Goal: Find specific page/section: Find specific page/section

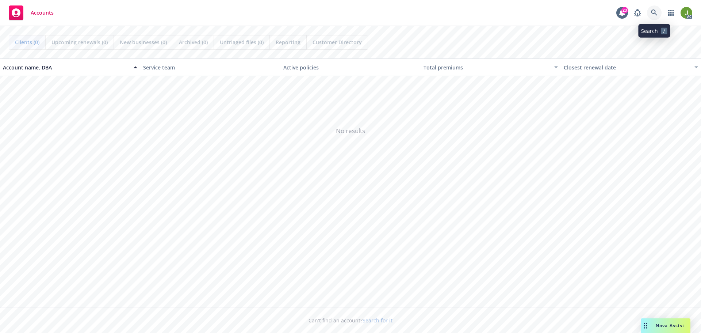
click at [649, 14] on link at bounding box center [654, 12] width 15 height 15
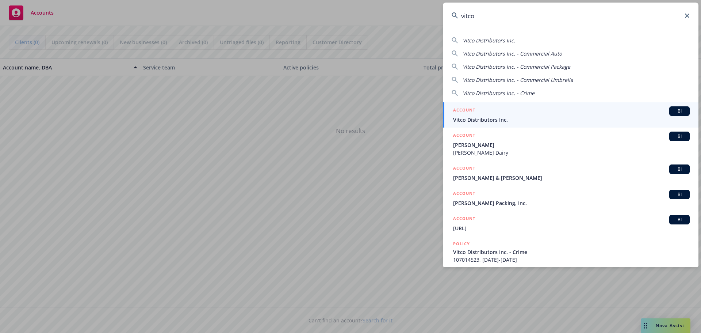
type input "vitco"
click at [536, 113] on div "ACCOUNT BI" at bounding box center [571, 110] width 237 height 9
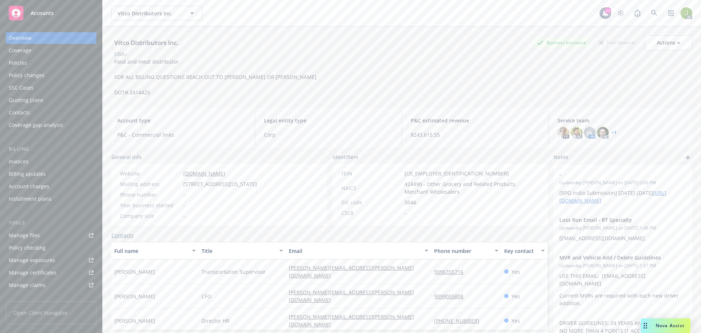
click at [54, 160] on div "Invoices" at bounding box center [51, 162] width 85 height 12
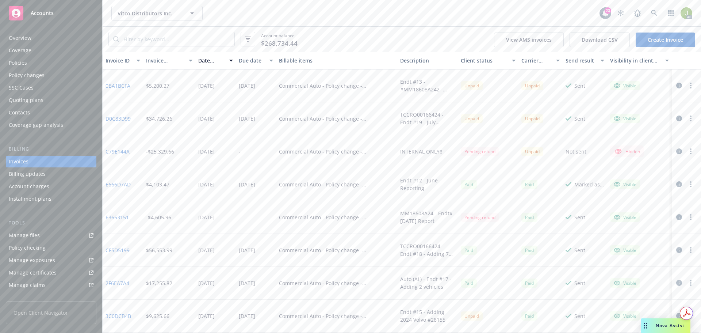
click at [676, 87] on icon "button" at bounding box center [679, 86] width 6 height 6
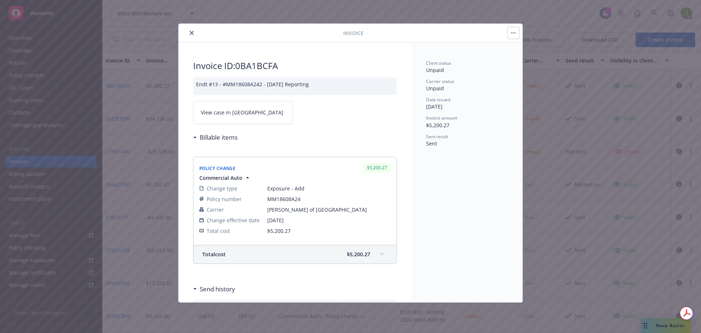
click at [220, 119] on link "View case in [GEOGRAPHIC_DATA]" at bounding box center [243, 112] width 100 height 23
